Goal: Task Accomplishment & Management: Complete application form

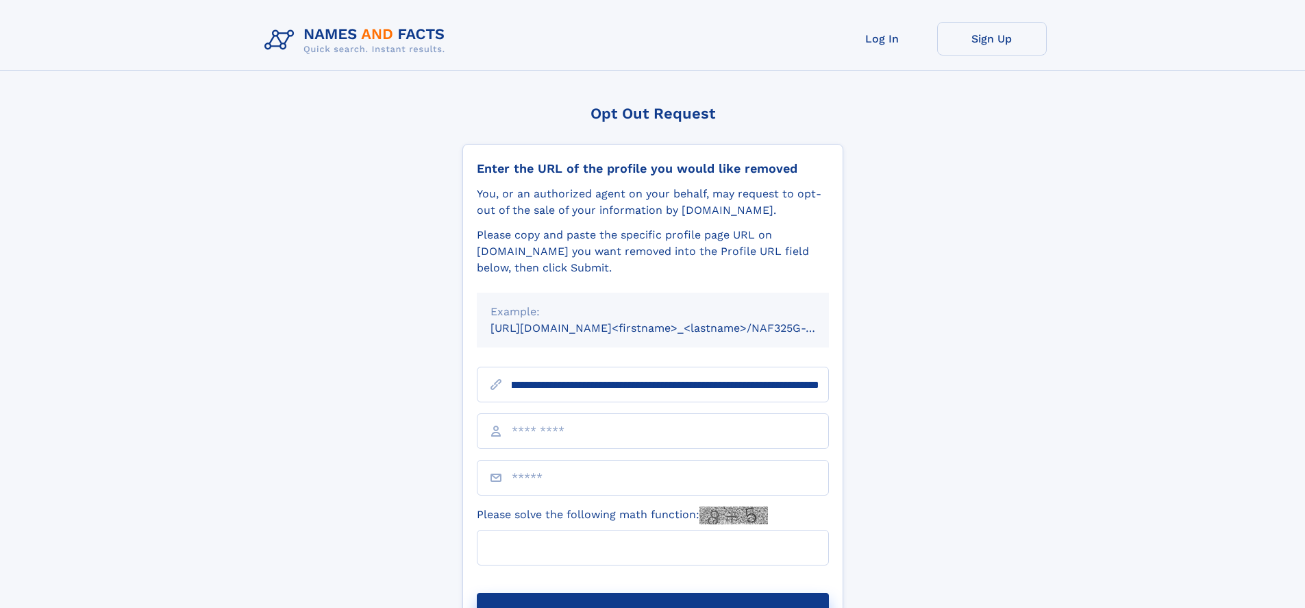
scroll to position [0, 166]
type input "**********"
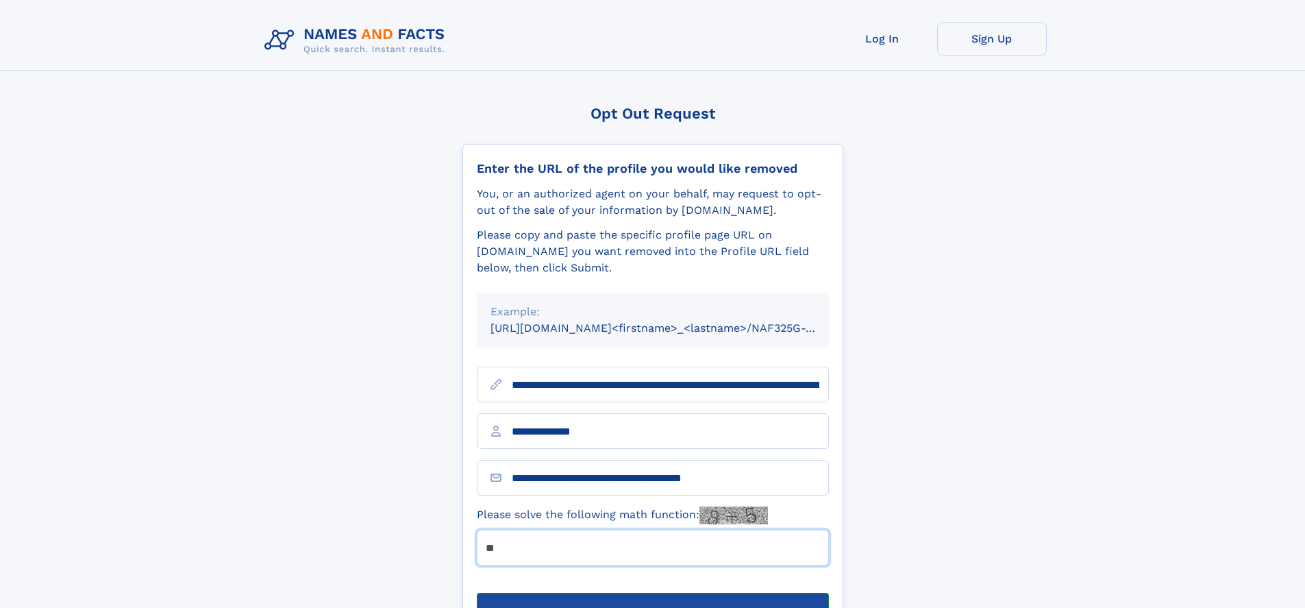
type input "**"
click at [652, 593] on button "Submit Opt Out Request" at bounding box center [653, 615] width 352 height 44
